Goal: Find specific page/section: Find specific page/section

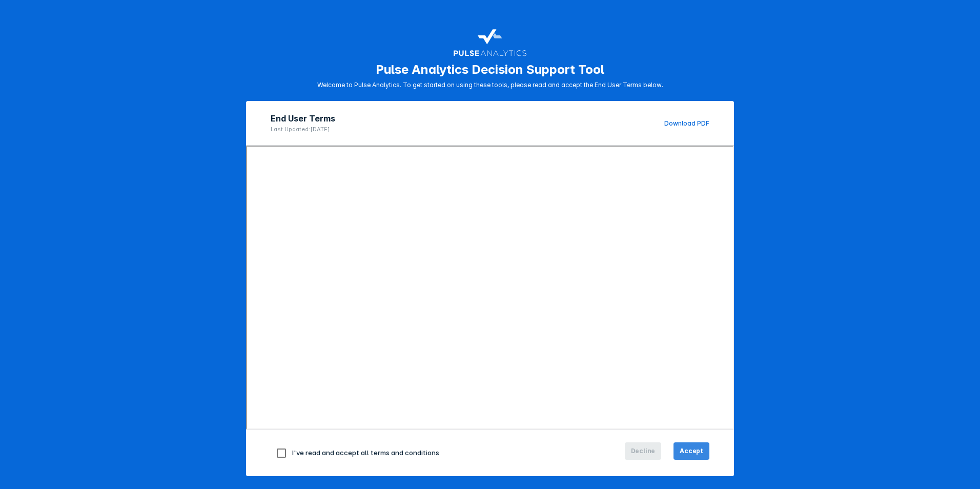
click at [692, 452] on span "Accept" at bounding box center [692, 450] width 24 height 9
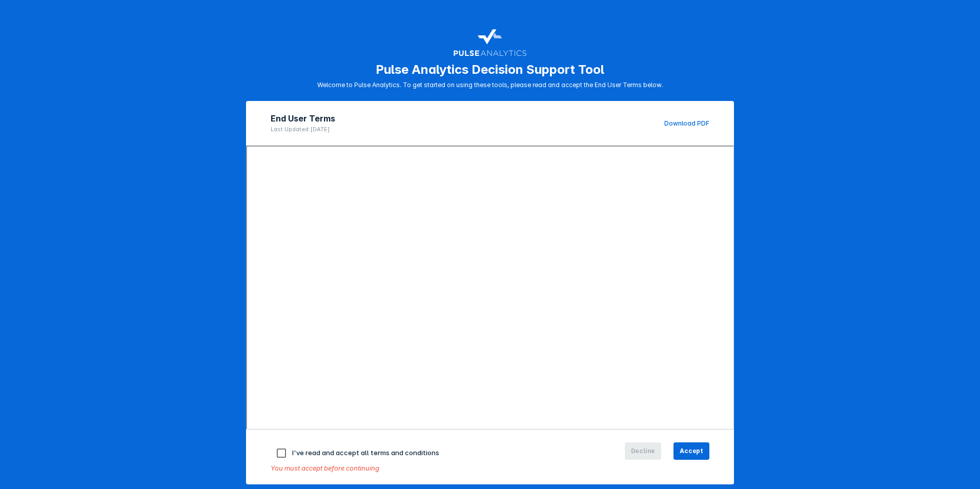
click at [275, 451] on input "checkbox" at bounding box center [282, 453] width 22 height 22
checkbox input "true"
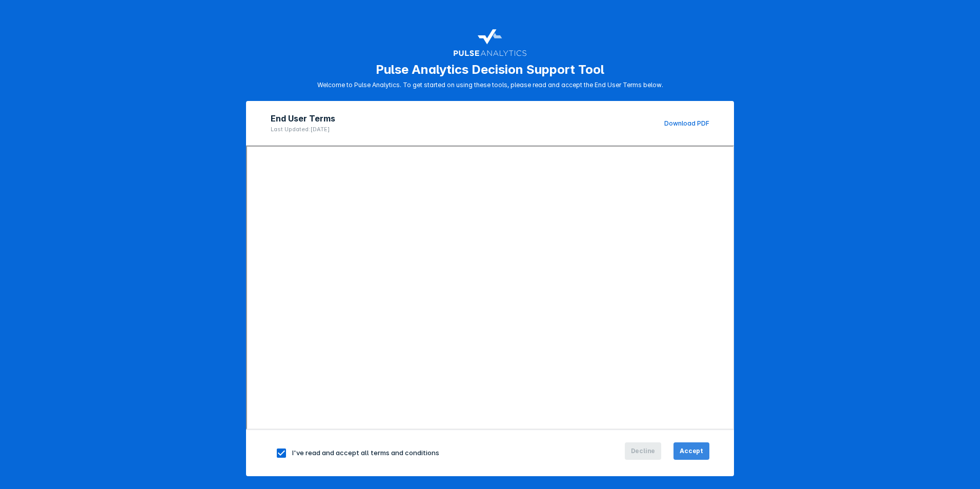
drag, startPoint x: 700, startPoint y: 456, endPoint x: 698, endPoint y: 438, distance: 18.1
click at [699, 455] on button "Accept" at bounding box center [691, 450] width 36 height 17
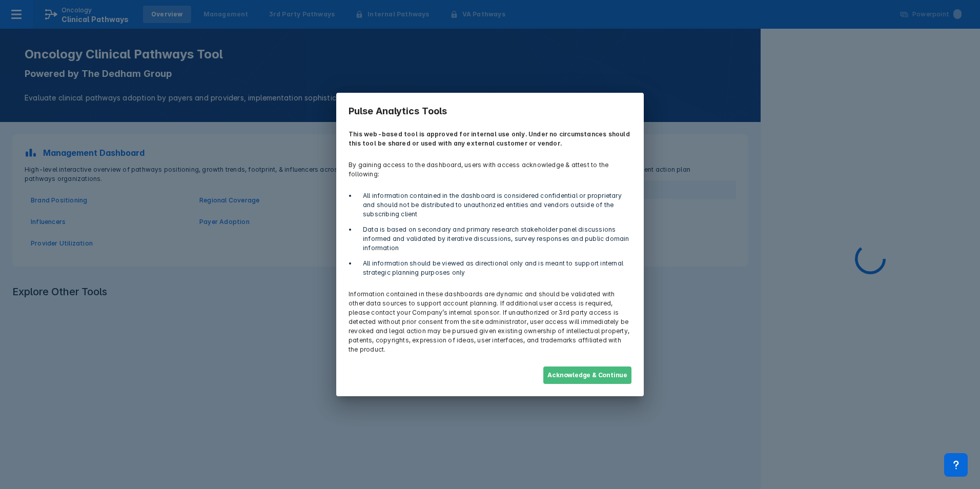
click at [599, 366] on button "Acknowledge & Continue" at bounding box center [587, 374] width 88 height 17
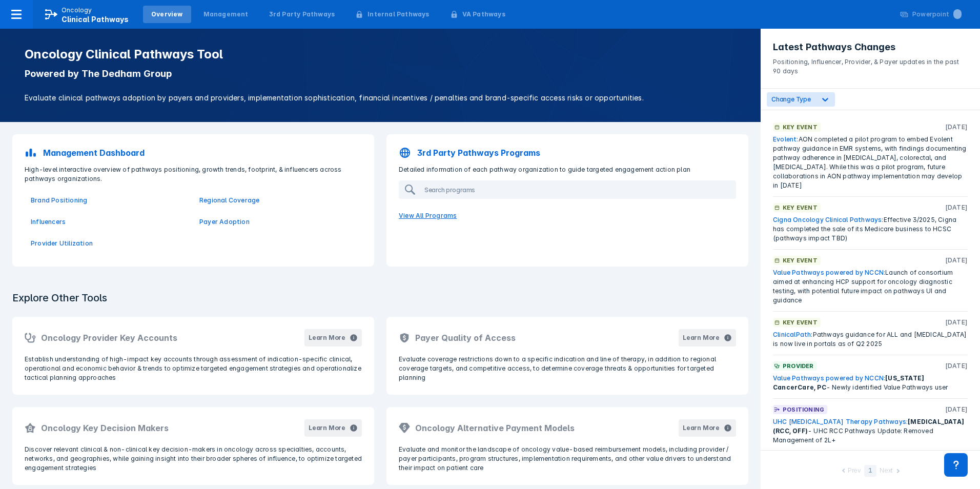
click at [444, 220] on p "View All Programs" at bounding box center [568, 216] width 350 height 22
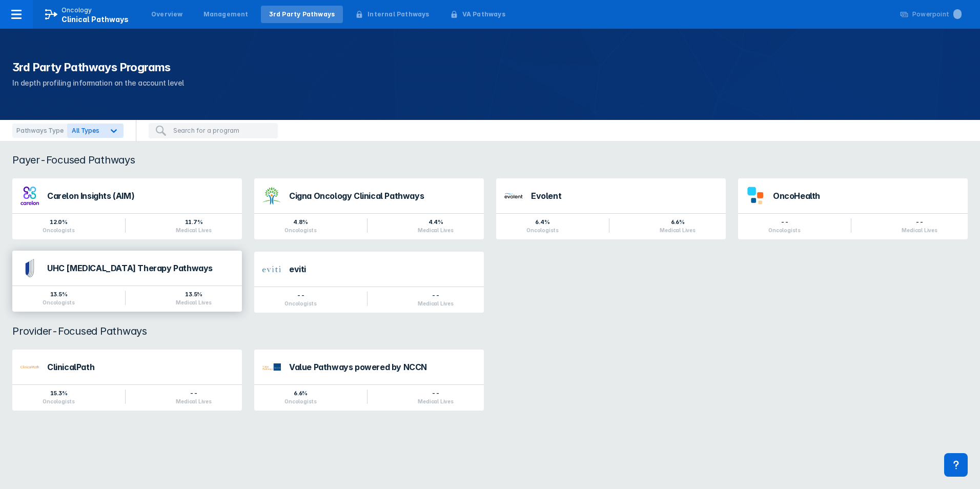
click at [104, 271] on div "UHC Cancer Therapy Pathways" at bounding box center [140, 268] width 187 height 8
